Goal: Task Accomplishment & Management: Use online tool/utility

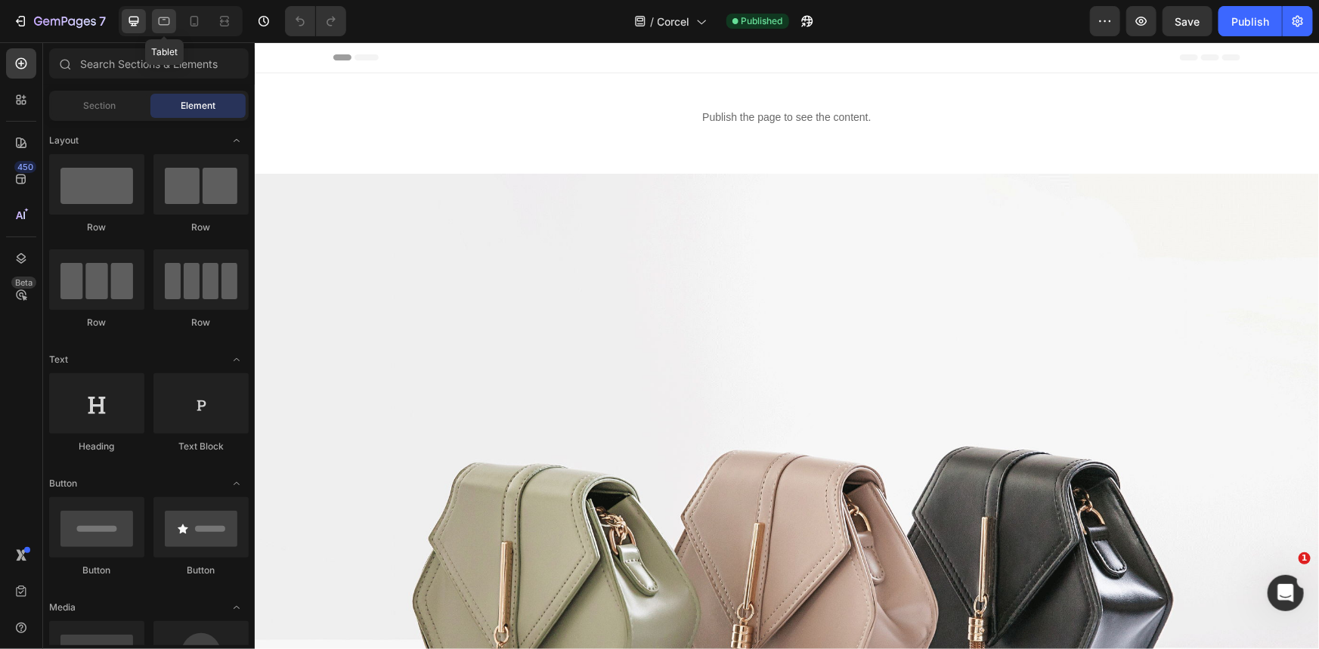
click at [172, 25] on div at bounding box center [164, 21] width 24 height 24
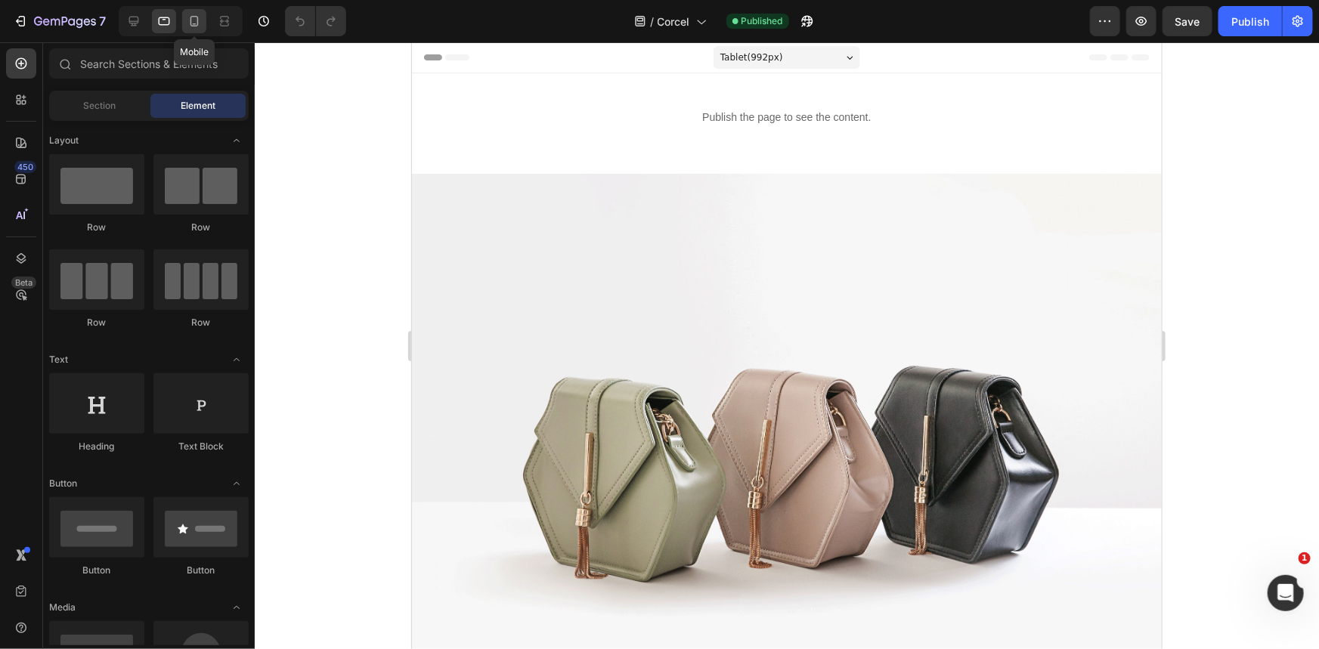
click at [191, 18] on icon at bounding box center [194, 21] width 15 height 15
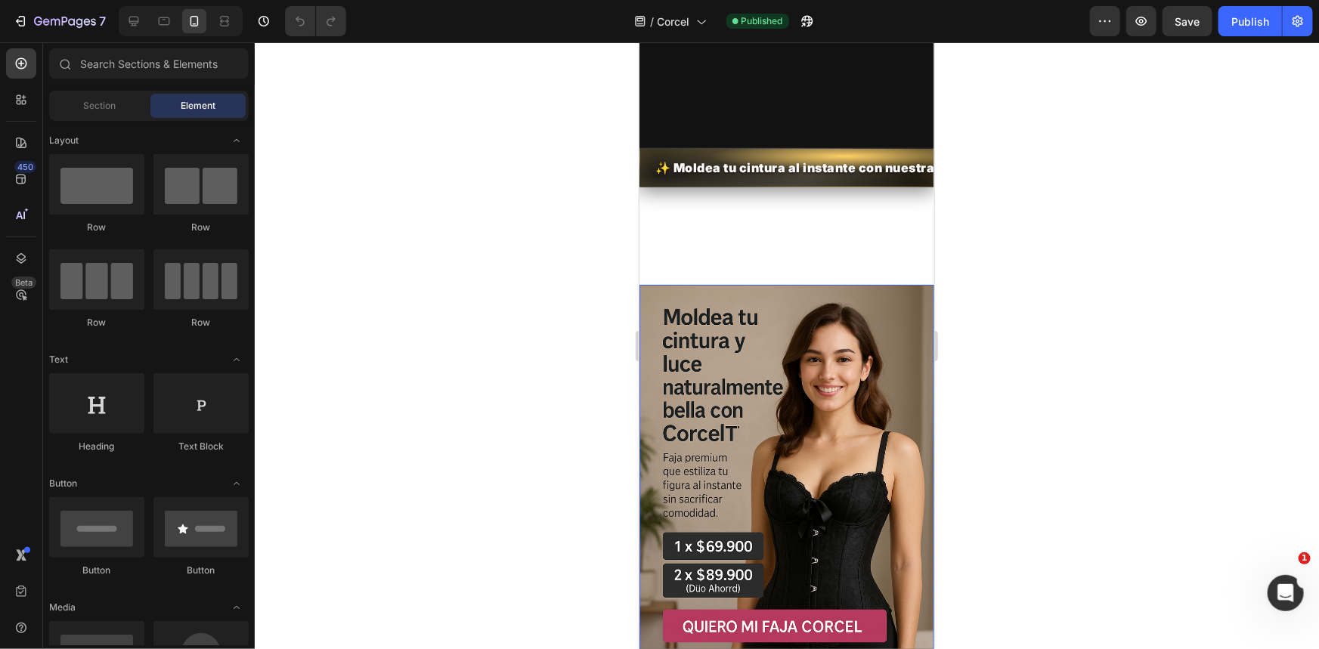
scroll to position [2336, 0]
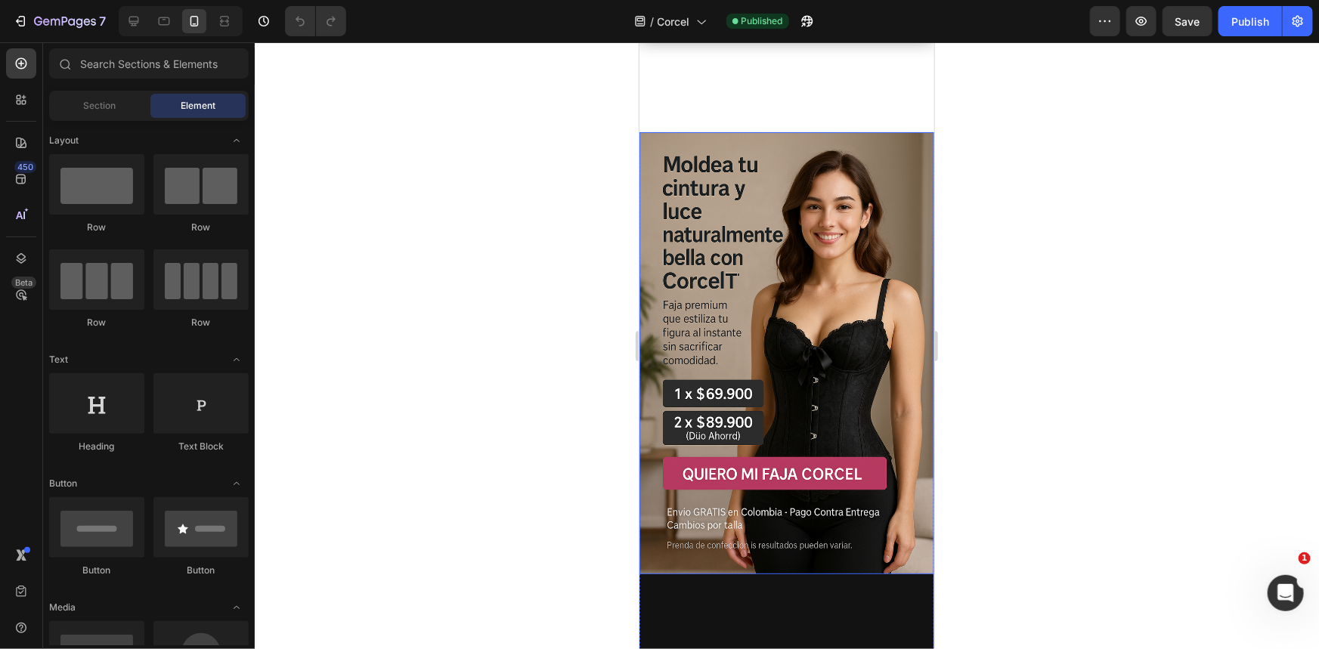
click at [739, 382] on img at bounding box center [786, 353] width 295 height 442
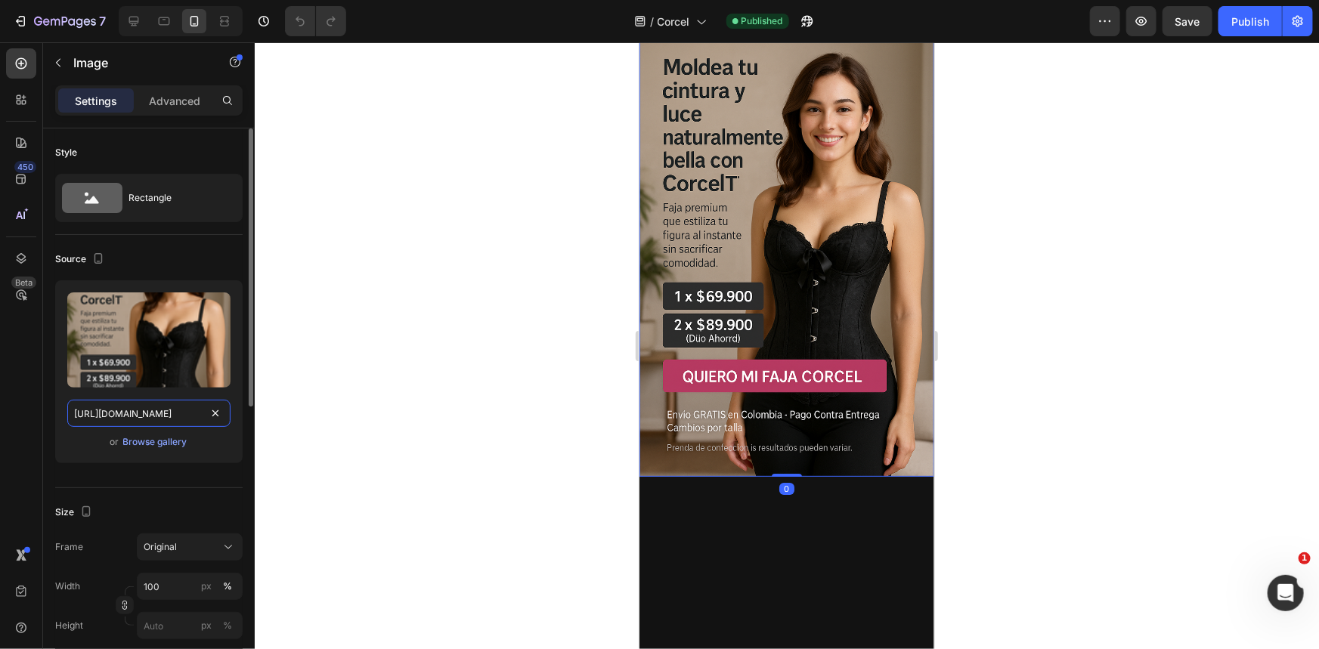
click at [151, 405] on input "[URL][DOMAIN_NAME]" at bounding box center [148, 413] width 163 height 27
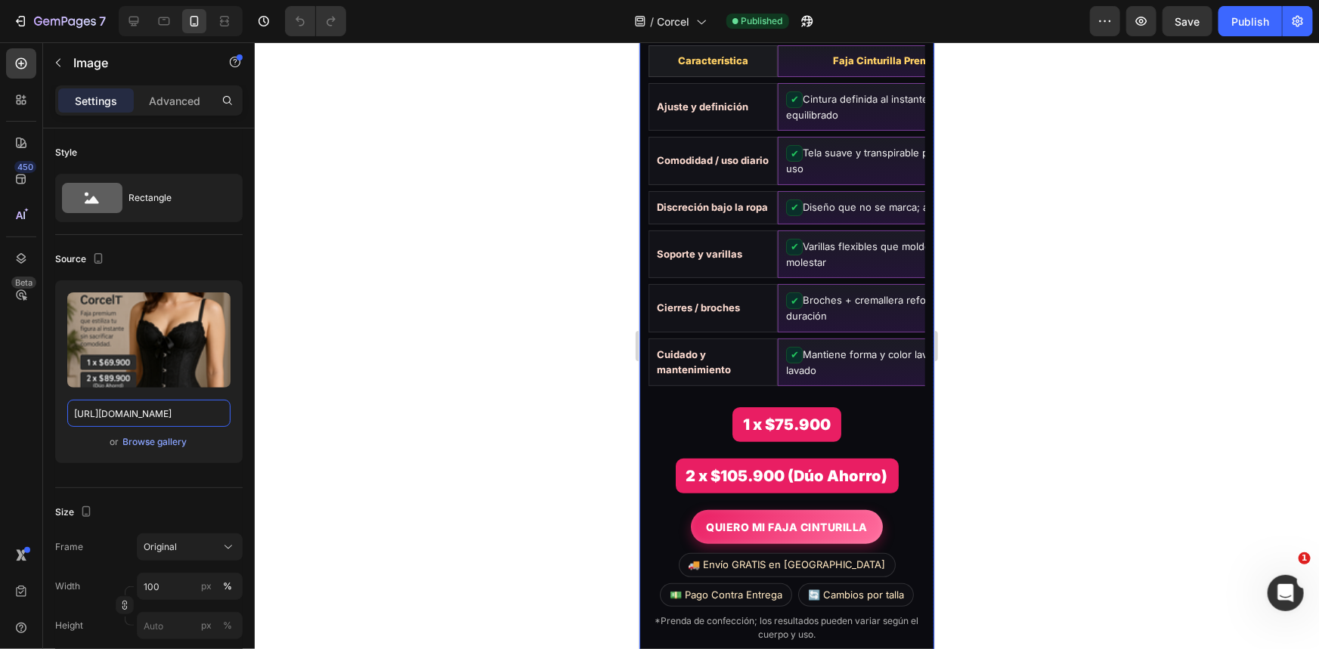
scroll to position [2886, 0]
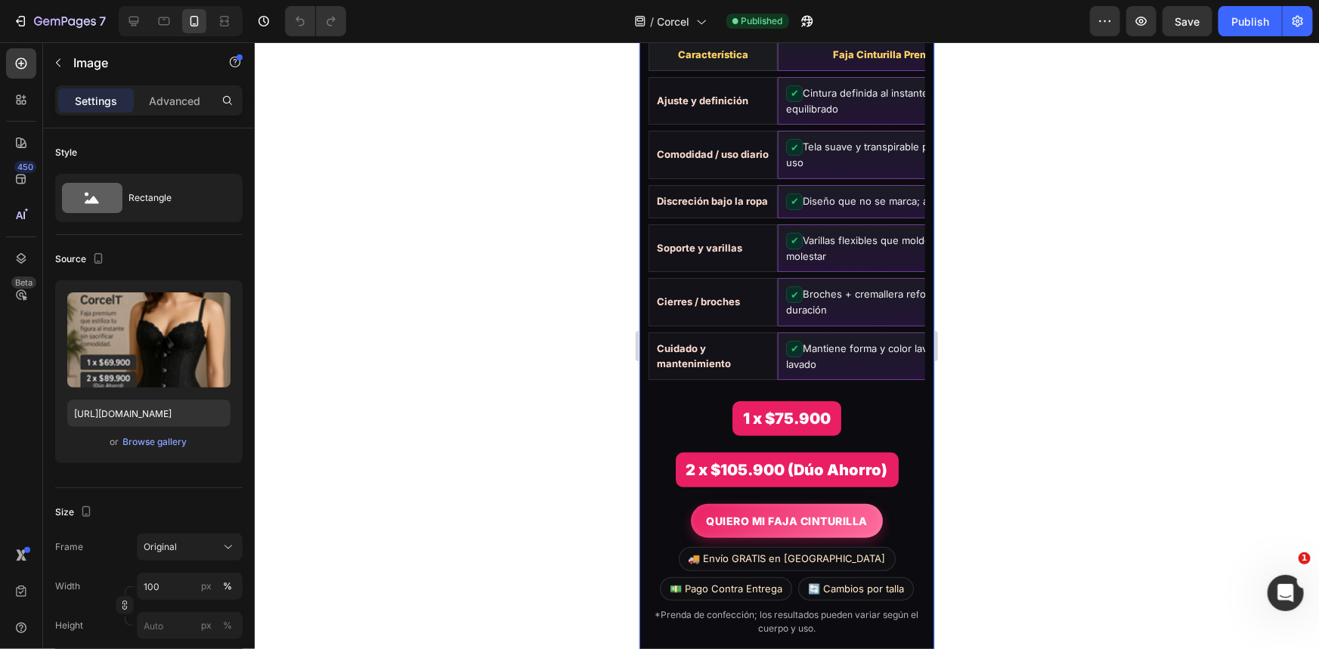
click at [770, 332] on td "Cuidado y mantenimiento" at bounding box center [712, 356] width 129 height 48
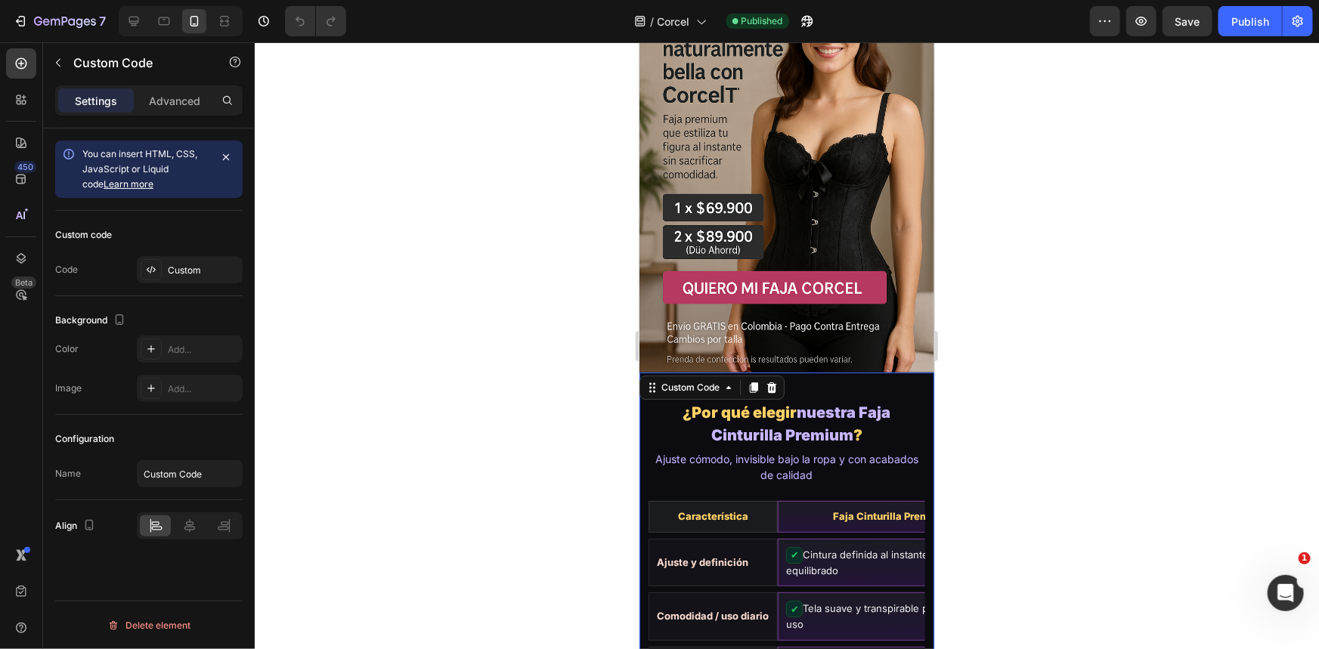
scroll to position [2130, 0]
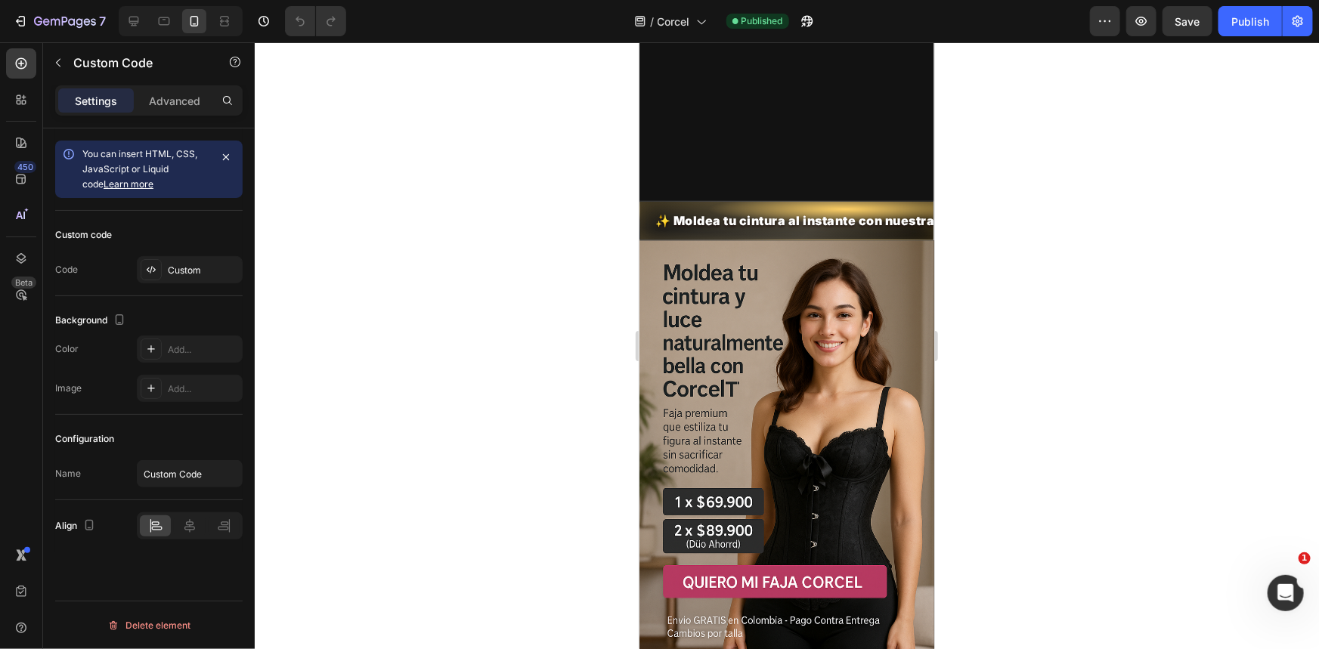
click at [764, 393] on img at bounding box center [786, 461] width 295 height 442
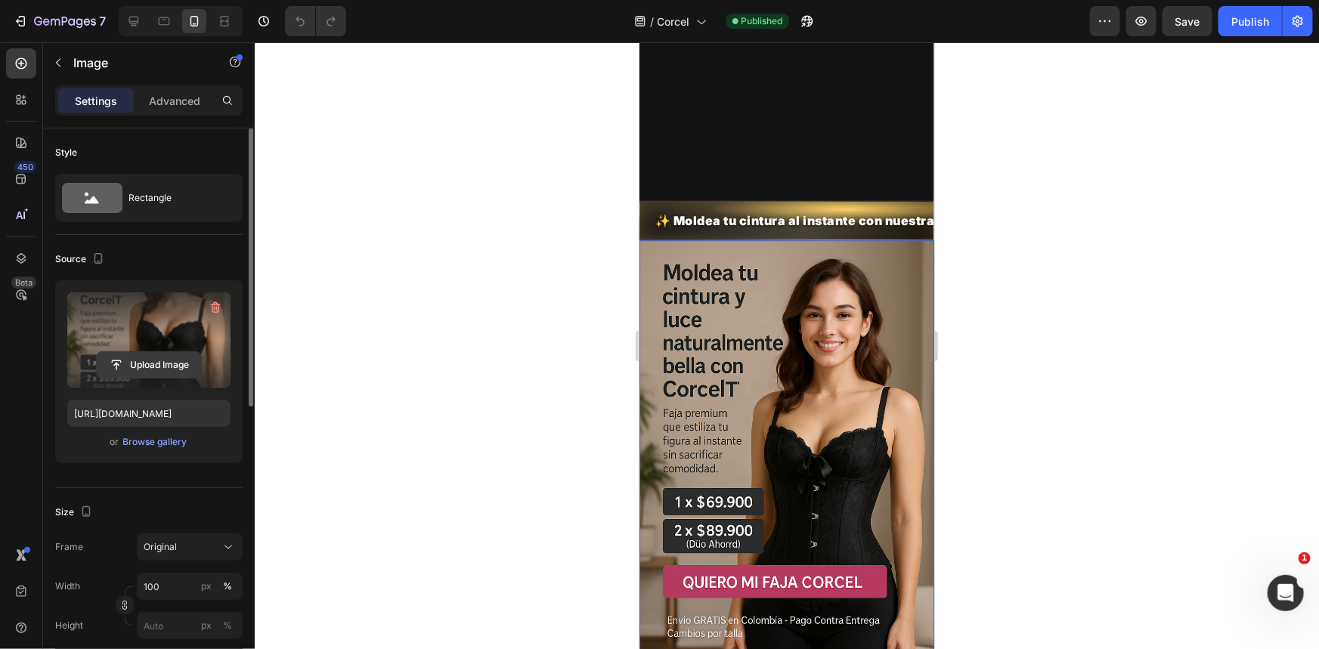
click at [150, 361] on input "file" at bounding box center [149, 365] width 104 height 26
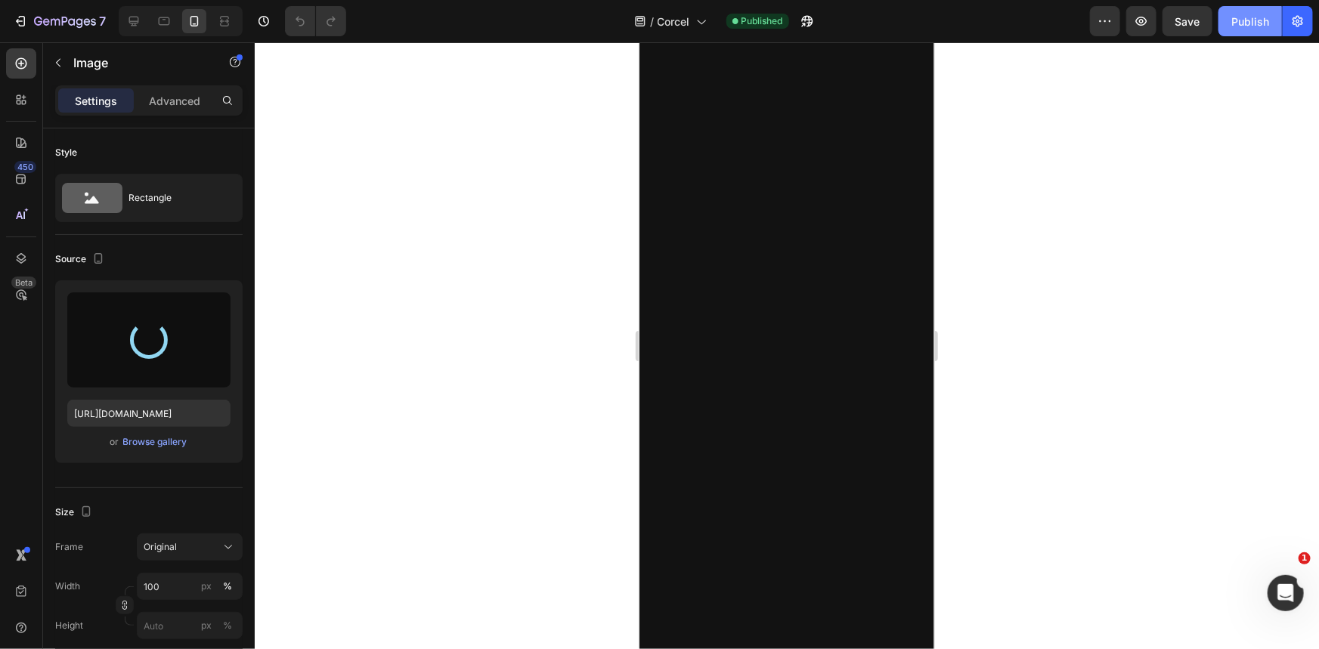
type input "[URL][DOMAIN_NAME]"
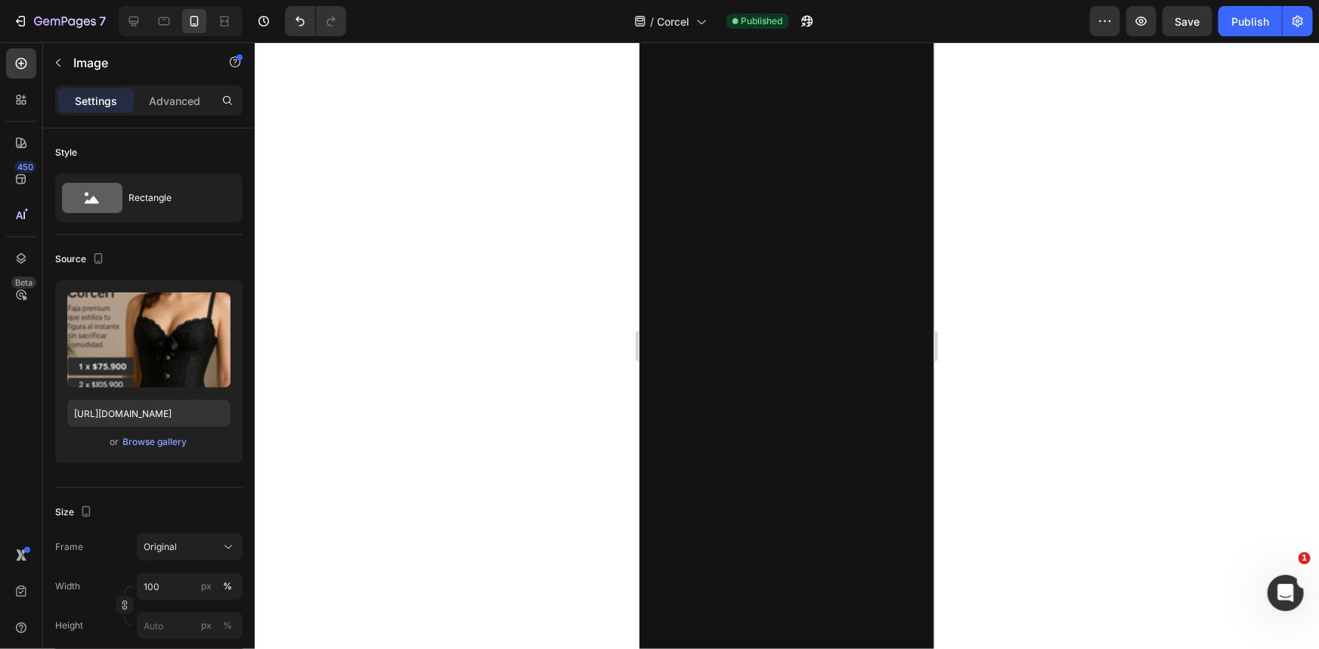
drag, startPoint x: 1220, startPoint y: 23, endPoint x: 1221, endPoint y: 272, distance: 249.4
drag, startPoint x: 1221, startPoint y: 272, endPoint x: 1115, endPoint y: 108, distance: 195.2
click at [1079, 128] on div at bounding box center [787, 345] width 1064 height 607
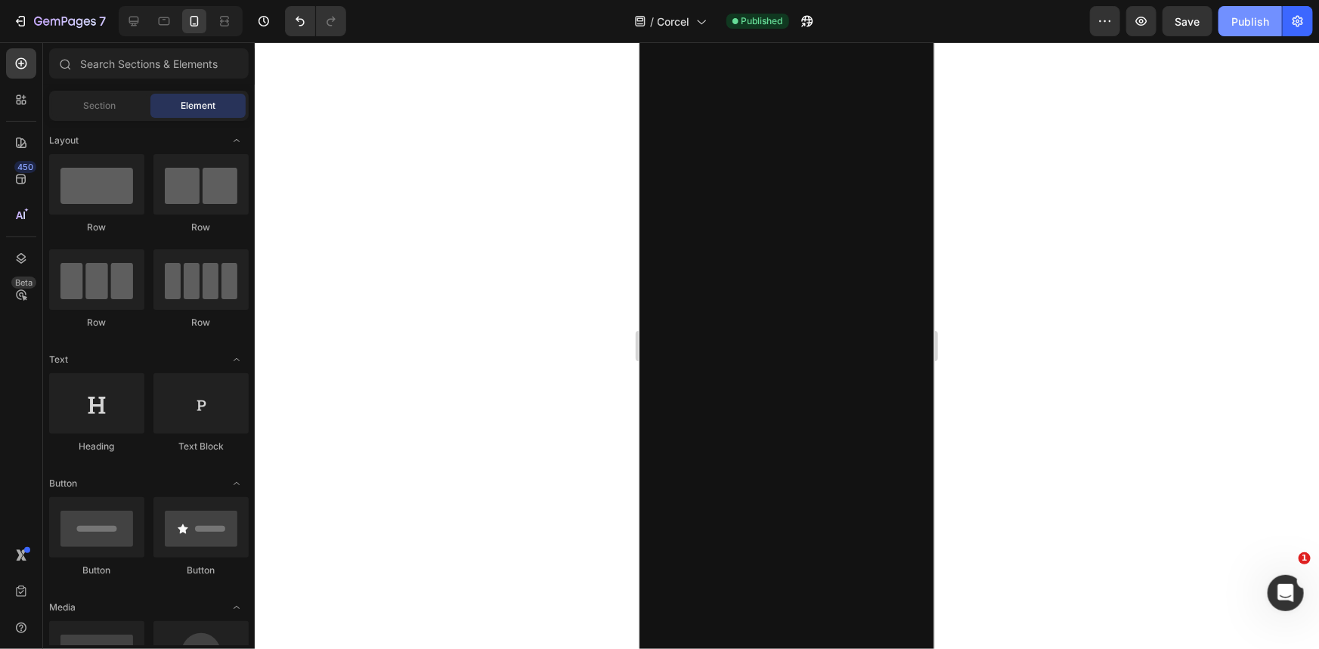
click at [1244, 20] on div "Publish" at bounding box center [1250, 22] width 38 height 16
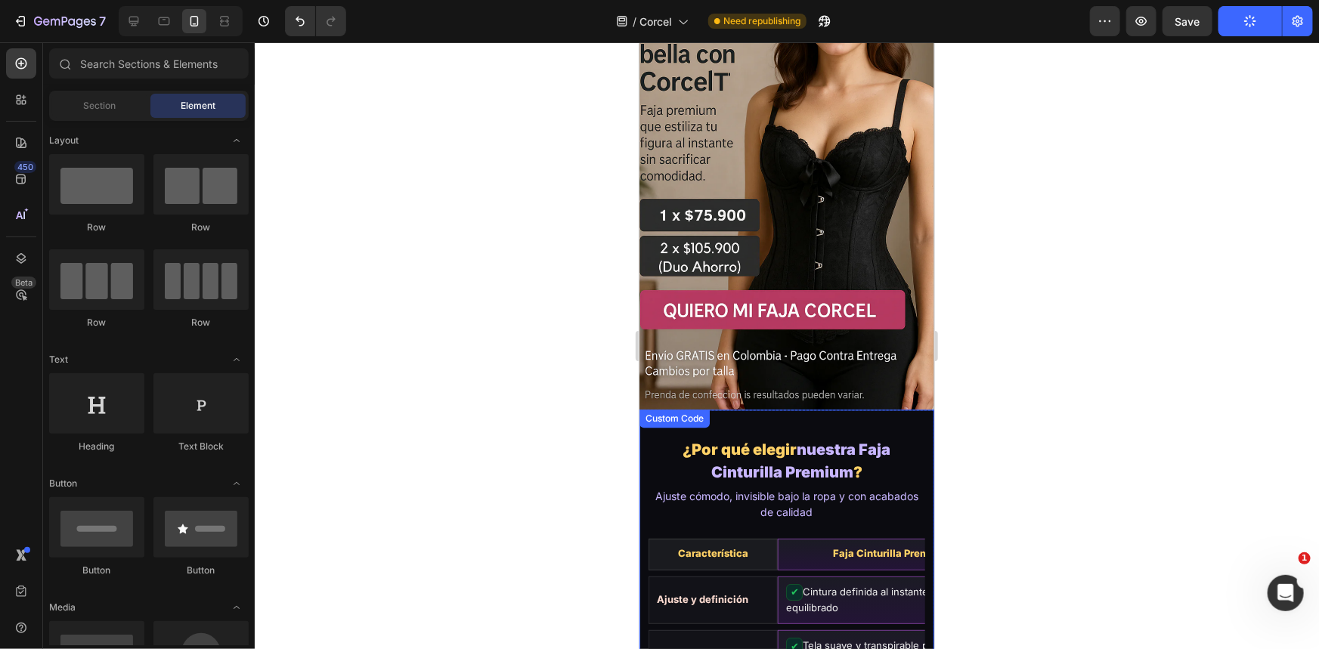
scroll to position [1443, 0]
